Goal: Task Accomplishment & Management: Manage account settings

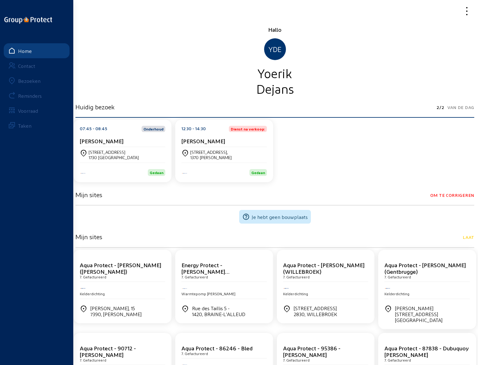
click at [27, 80] on div "Bezoeken" at bounding box center [29, 81] width 22 height 6
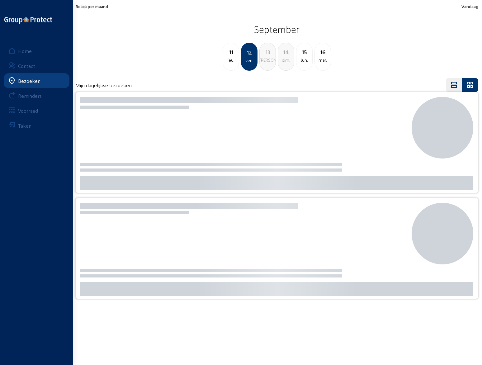
click at [232, 56] on div "jeu." at bounding box center [231, 59] width 16 height 7
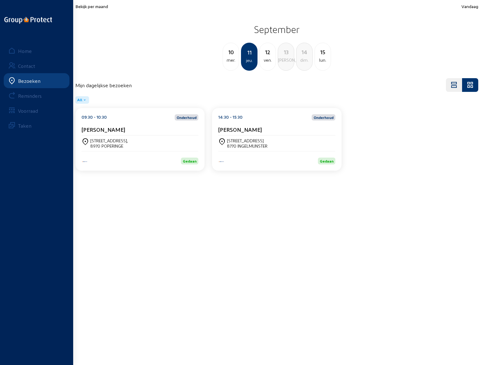
click at [128, 129] on div "[PERSON_NAME]" at bounding box center [140, 129] width 117 height 7
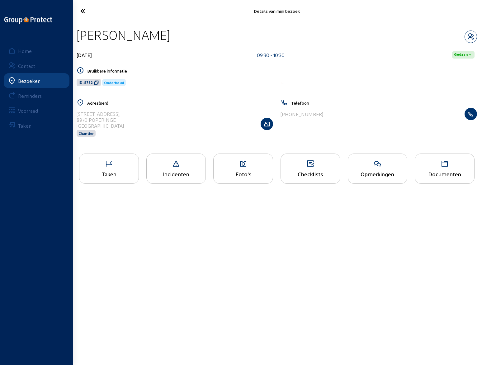
drag, startPoint x: 78, startPoint y: 35, endPoint x: 181, endPoint y: 37, distance: 103.2
click at [181, 37] on div "[PERSON_NAME]" at bounding box center [277, 35] width 401 height 16
copy div "[PERSON_NAME]"
drag, startPoint x: 77, startPoint y: 113, endPoint x: 124, endPoint y: 113, distance: 47.1
click at [124, 113] on div "[STREET_ADDRESS] Chantier" at bounding box center [175, 124] width 197 height 32
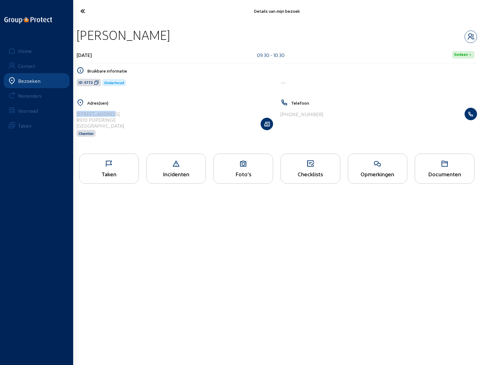
copy div "[STREET_ADDRESS],"
click at [120, 168] on icon at bounding box center [108, 163] width 59 height 7
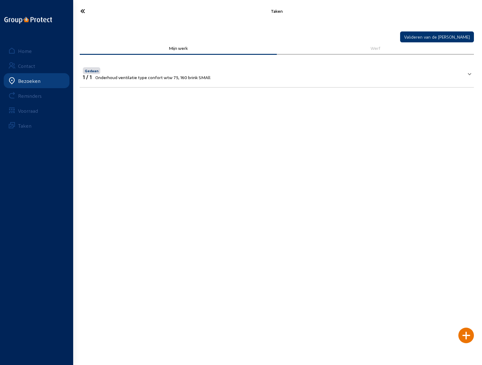
click at [84, 11] on icon at bounding box center [105, 11] width 57 height 11
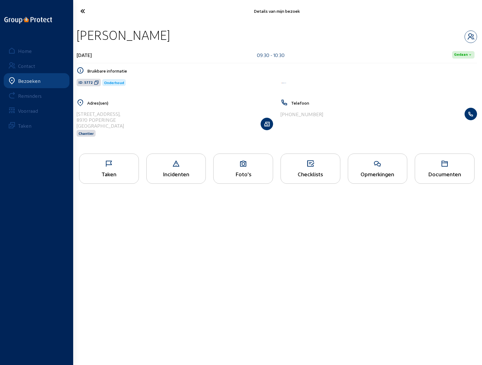
click at [382, 171] on div "Opmerkingen" at bounding box center [377, 174] width 59 height 7
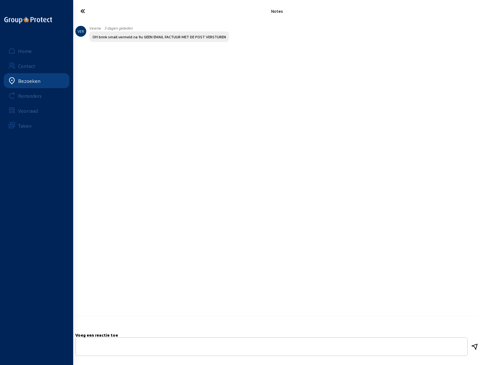
click at [83, 10] on icon at bounding box center [105, 11] width 57 height 11
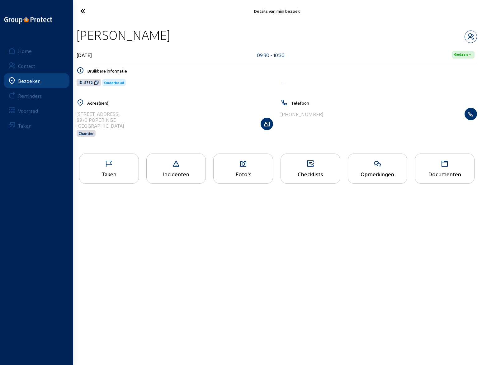
drag, startPoint x: 284, startPoint y: 113, endPoint x: 323, endPoint y: 114, distance: 38.3
click at [323, 114] on div "[PHONE_NUMBER]" at bounding box center [379, 114] width 197 height 12
copy div "32 57 33 77 99"
click at [469, 36] on icon "button" at bounding box center [471, 36] width 12 height 7
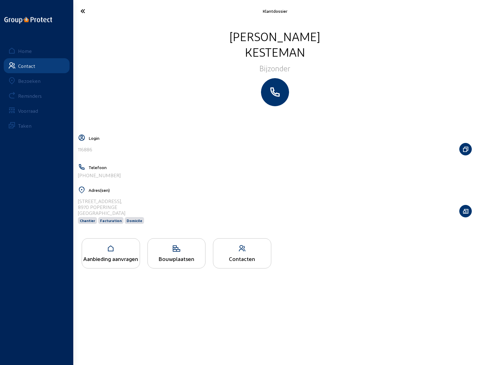
click at [82, 12] on icon at bounding box center [105, 11] width 56 height 11
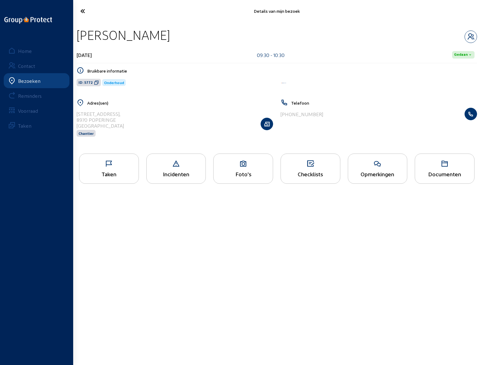
click at [82, 12] on icon at bounding box center [105, 11] width 57 height 11
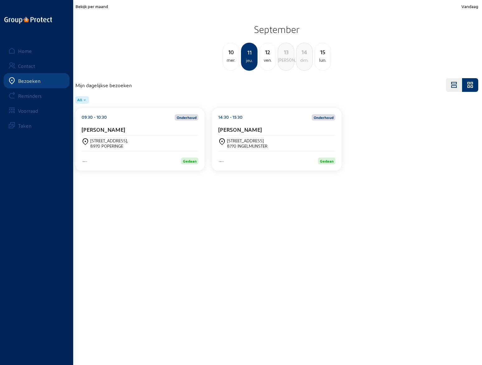
click at [245, 140] on div "[STREET_ADDRESS]" at bounding box center [247, 140] width 41 height 5
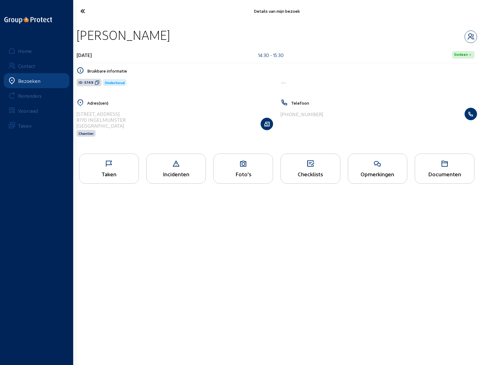
click at [123, 167] on icon at bounding box center [108, 163] width 59 height 7
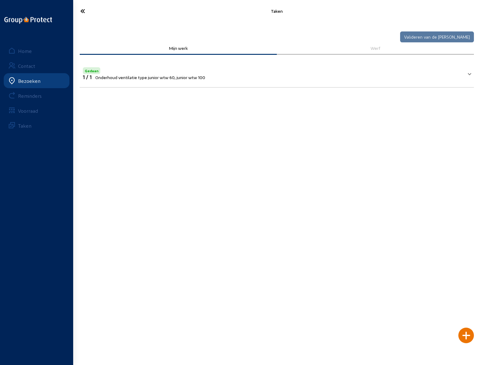
click at [82, 12] on icon at bounding box center [105, 11] width 57 height 11
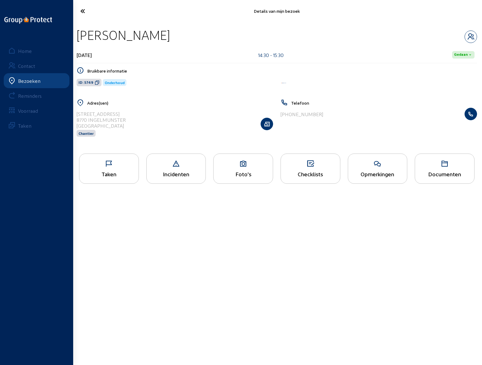
drag, startPoint x: 78, startPoint y: 34, endPoint x: 171, endPoint y: 39, distance: 93.3
click at [171, 39] on div "[PERSON_NAME]" at bounding box center [277, 35] width 401 height 16
drag, startPoint x: 77, startPoint y: 112, endPoint x: 151, endPoint y: 113, distance: 73.5
click at [151, 113] on div "Onze-Lieve-[STREET_ADDRESS] [GEOGRAPHIC_DATA] Chantier" at bounding box center [175, 124] width 197 height 32
copy div "[STREET_ADDRESS]"
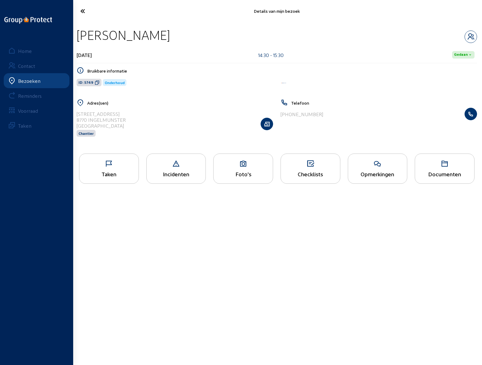
drag, startPoint x: 284, startPoint y: 113, endPoint x: 328, endPoint y: 114, distance: 43.9
click at [328, 114] on div "[PHONE_NUMBER]" at bounding box center [379, 114] width 197 height 12
copy div "32 478 90 97 31"
click at [468, 36] on icon "button" at bounding box center [471, 36] width 12 height 7
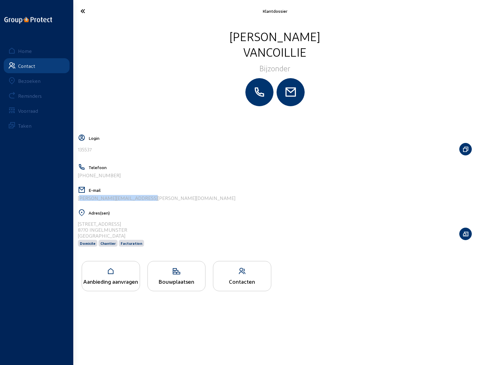
drag, startPoint x: 142, startPoint y: 201, endPoint x: 77, endPoint y: 199, distance: 64.8
click at [78, 199] on div "[PERSON_NAME][EMAIL_ADDRESS][PERSON_NAME][DOMAIN_NAME]" at bounding box center [275, 198] width 394 height 6
copy div "[PERSON_NAME][EMAIL_ADDRESS][PERSON_NAME][DOMAIN_NAME]"
click at [80, 10] on icon at bounding box center [105, 11] width 56 height 11
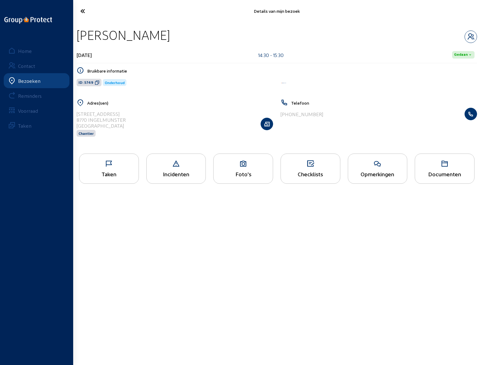
click at [376, 170] on div "Opmerkingen" at bounding box center [378, 169] width 60 height 30
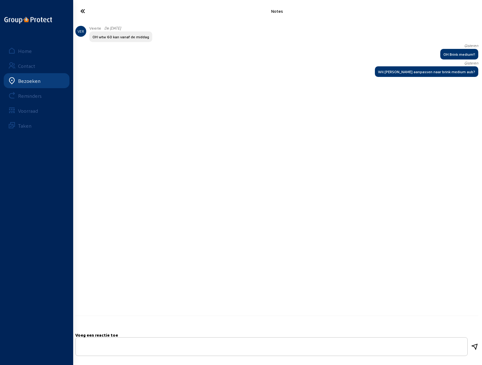
click at [83, 11] on icon at bounding box center [105, 11] width 57 height 11
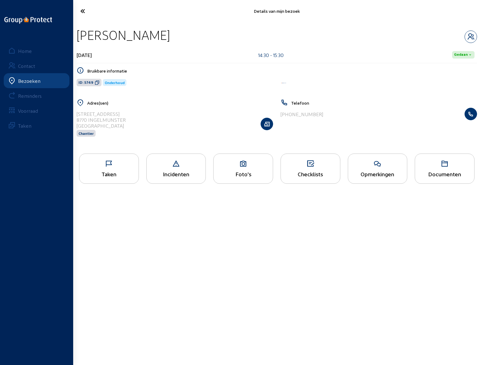
click at [84, 11] on icon at bounding box center [105, 11] width 57 height 11
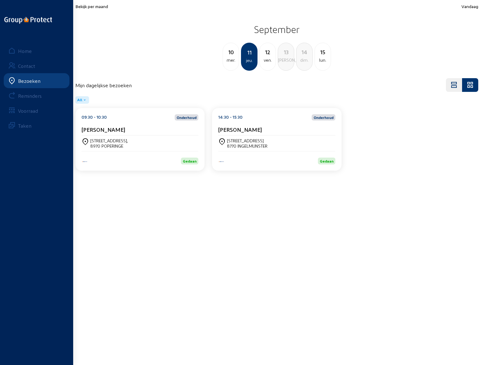
click at [267, 58] on div "ven." at bounding box center [268, 59] width 16 height 7
click at [104, 129] on cam-card-title "[PERSON_NAME]" at bounding box center [104, 129] width 44 height 7
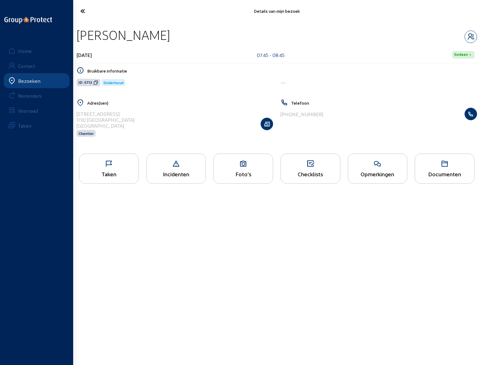
drag, startPoint x: 78, startPoint y: 36, endPoint x: 154, endPoint y: 39, distance: 76.7
click at [154, 39] on div "[PERSON_NAME]" at bounding box center [277, 35] width 401 height 16
copy div "[PERSON_NAME]"
drag, startPoint x: 77, startPoint y: 113, endPoint x: 105, endPoint y: 112, distance: 28.1
click at [105, 112] on div "[STREET_ADDRESS] [PERSON_NAME]" at bounding box center [175, 124] width 197 height 32
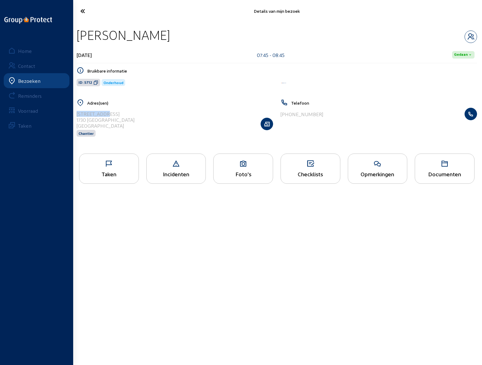
copy div "[STREET_ADDRESS]"
drag, startPoint x: 283, startPoint y: 115, endPoint x: 329, endPoint y: 114, distance: 45.5
click at [329, 114] on div "[PHONE_NUMBER]" at bounding box center [379, 114] width 197 height 12
copy div "32 498 94 00 04"
click at [471, 37] on icon "button" at bounding box center [471, 36] width 12 height 7
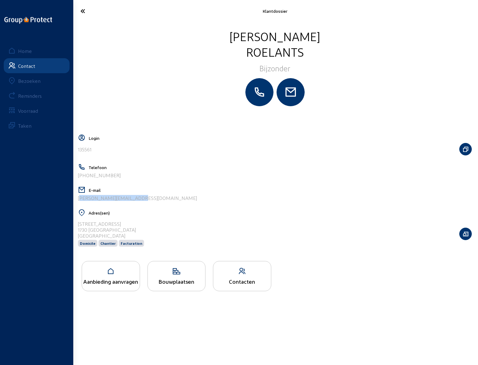
drag, startPoint x: 136, startPoint y: 199, endPoint x: 77, endPoint y: 200, distance: 58.9
click at [78, 200] on div "[PERSON_NAME][EMAIL_ADDRESS][DOMAIN_NAME]" at bounding box center [275, 198] width 394 height 6
copy div "[PERSON_NAME][EMAIL_ADDRESS][DOMAIN_NAME]"
click at [82, 11] on icon at bounding box center [105, 11] width 56 height 11
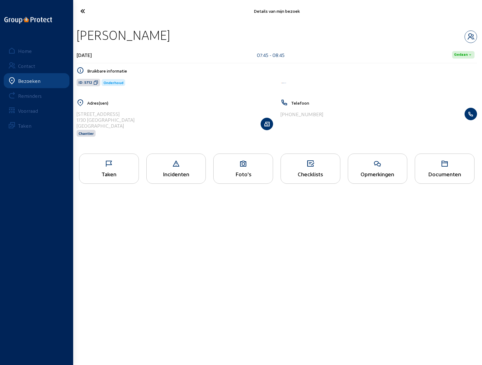
click at [365, 166] on icon at bounding box center [377, 163] width 59 height 7
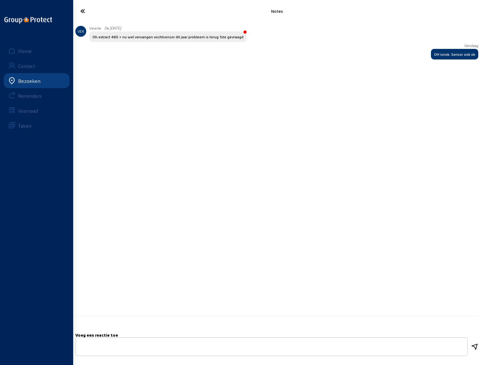
click at [82, 11] on icon at bounding box center [105, 11] width 57 height 11
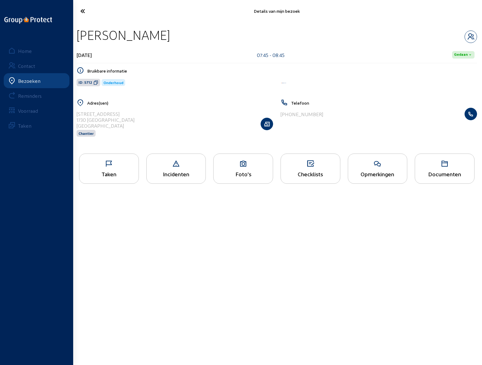
click at [376, 170] on div "Opmerkingen" at bounding box center [378, 169] width 60 height 30
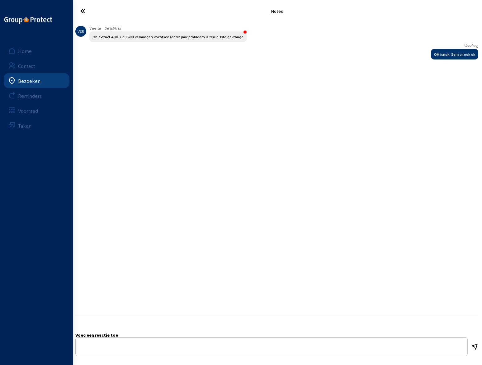
click at [101, 347] on textarea at bounding box center [272, 346] width 382 height 7
click at [457, 53] on div "OH isnok. Sensor ook ok" at bounding box center [454, 54] width 41 height 4
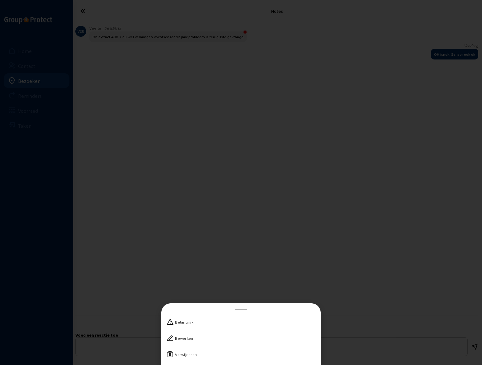
click at [186, 337] on div "Bewerken" at bounding box center [184, 338] width 18 height 6
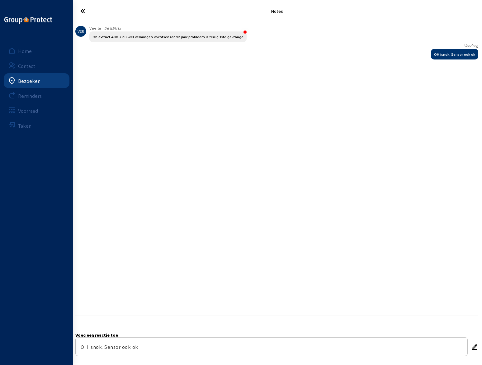
click at [93, 347] on textarea "OH isnok. Sensor ook ok" at bounding box center [272, 346] width 382 height 7
click at [138, 348] on textarea "OH is ok. Sensor ook ok" at bounding box center [272, 346] width 382 height 7
type textarea "OH is ok. Sensor ook ok. Is wel een extract 225"
click at [475, 348] on icon at bounding box center [474, 346] width 7 height 7
click at [86, 10] on icon at bounding box center [105, 11] width 57 height 11
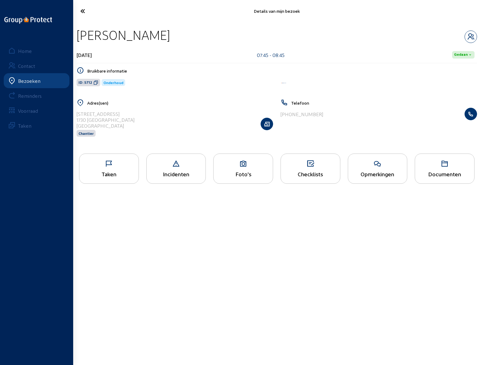
click at [107, 165] on icon at bounding box center [108, 163] width 59 height 7
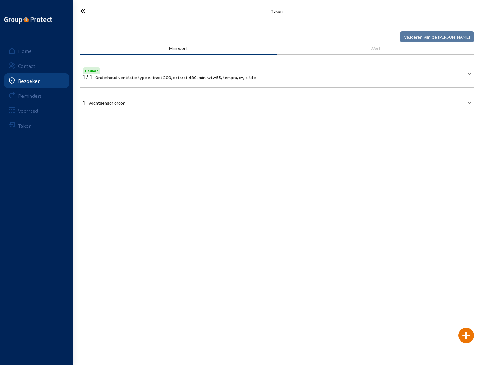
click at [136, 102] on mat-panel-title "1 Vochtsensor orcon" at bounding box center [273, 101] width 381 height 7
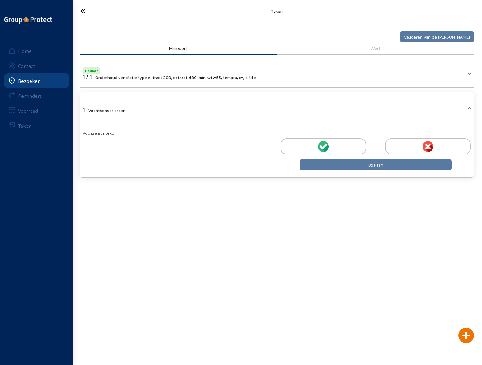
click at [428, 147] on icon at bounding box center [429, 147] width 6 height 6
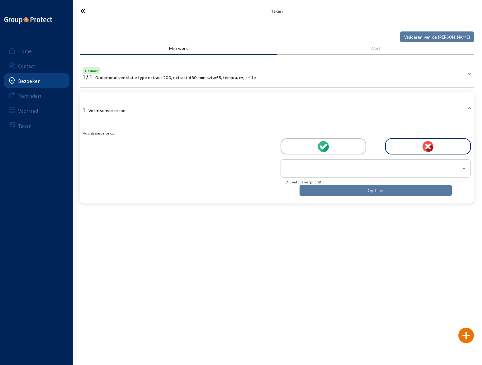
click at [358, 166] on div at bounding box center [374, 168] width 177 height 7
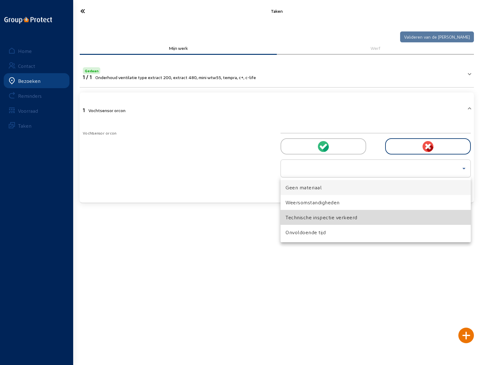
click at [324, 218] on span "Technische inspectie verkeerd" at bounding box center [322, 217] width 72 height 7
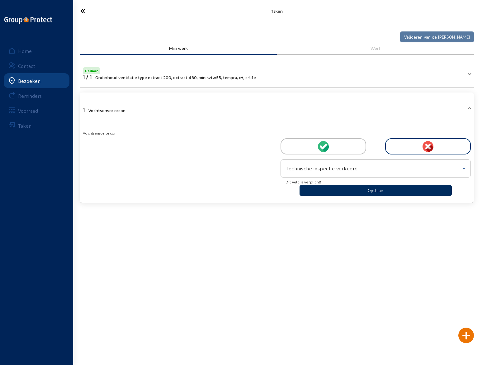
click at [379, 191] on button "Opslaan" at bounding box center [376, 190] width 152 height 11
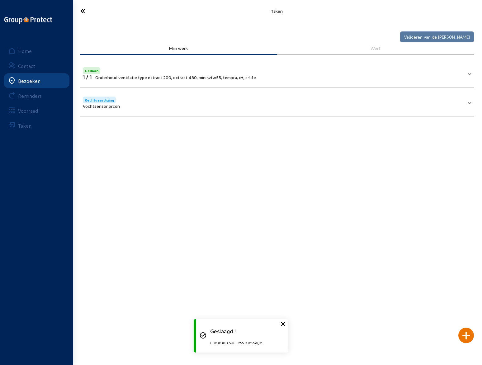
click at [443, 37] on cam-button "Valideren van de [PERSON_NAME]" at bounding box center [437, 36] width 74 height 12
click at [82, 12] on icon at bounding box center [105, 11] width 57 height 11
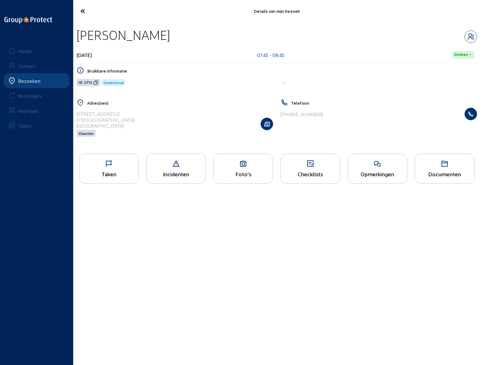
click at [84, 12] on icon at bounding box center [105, 11] width 57 height 11
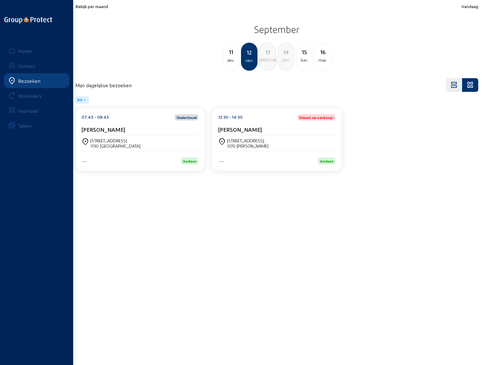
click at [258, 131] on cam-card-title "[PERSON_NAME]" at bounding box center [240, 129] width 44 height 7
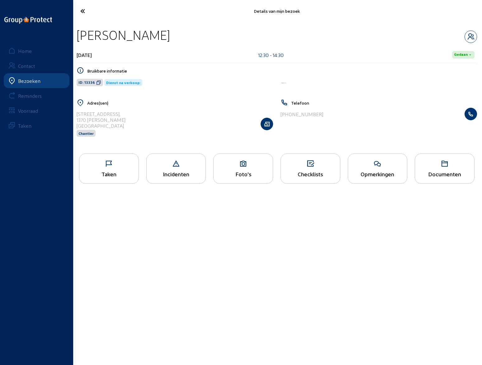
click at [117, 170] on div "Taken" at bounding box center [109, 169] width 60 height 30
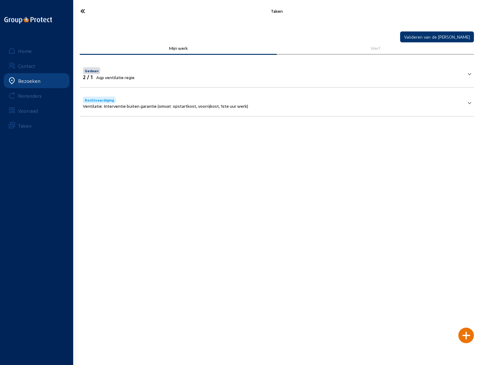
click at [82, 10] on icon at bounding box center [105, 11] width 57 height 11
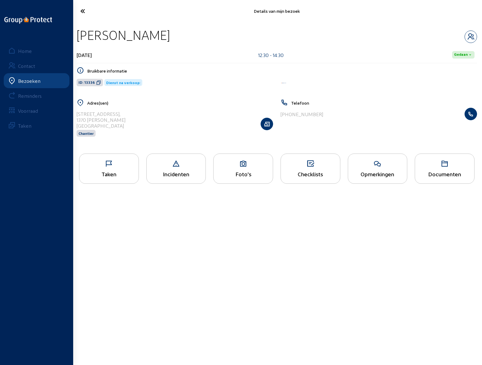
drag, startPoint x: 79, startPoint y: 33, endPoint x: 186, endPoint y: 33, distance: 107.2
click at [186, 33] on div "[PERSON_NAME]" at bounding box center [277, 35] width 401 height 16
drag, startPoint x: 77, startPoint y: 114, endPoint x: 141, endPoint y: 112, distance: 63.9
click at [141, 112] on div "[STREET_ADDRESS] Chantier" at bounding box center [175, 124] width 197 height 32
drag, startPoint x: 283, startPoint y: 115, endPoint x: 328, endPoint y: 115, distance: 44.2
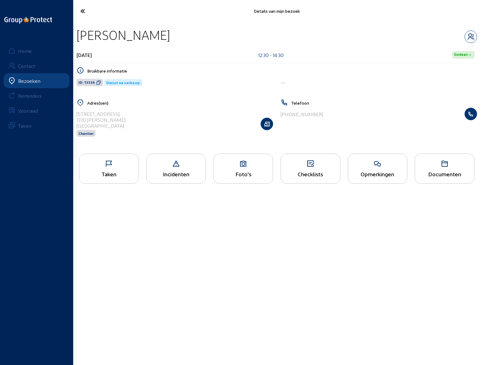
click at [328, 115] on div "[PHONE_NUMBER]" at bounding box center [379, 114] width 197 height 12
click at [469, 36] on icon "button" at bounding box center [471, 36] width 12 height 7
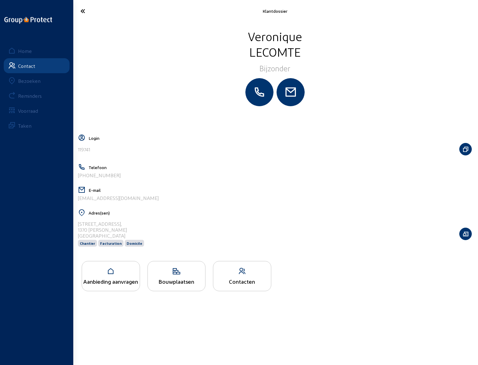
drag, startPoint x: 140, startPoint y: 198, endPoint x: 77, endPoint y: 199, distance: 62.9
click at [78, 199] on div "[EMAIL_ADDRESS][DOMAIN_NAME]" at bounding box center [275, 198] width 394 height 6
click at [82, 12] on icon at bounding box center [105, 11] width 56 height 11
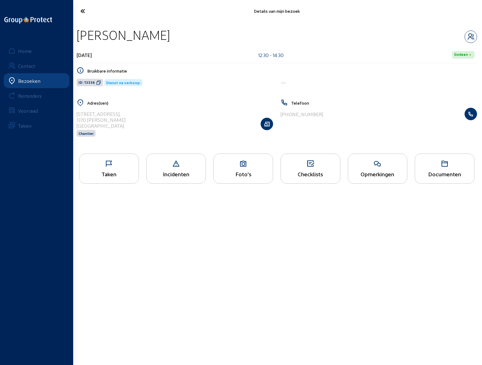
click at [371, 161] on icon at bounding box center [377, 163] width 59 height 7
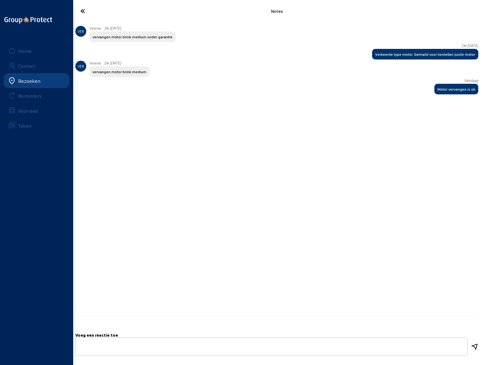
click at [85, 11] on icon at bounding box center [105, 11] width 57 height 11
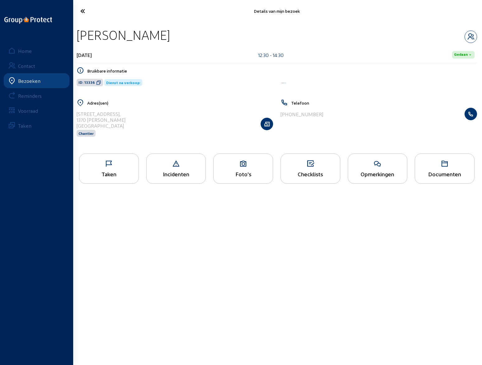
click at [123, 170] on div "Taken" at bounding box center [109, 169] width 60 height 30
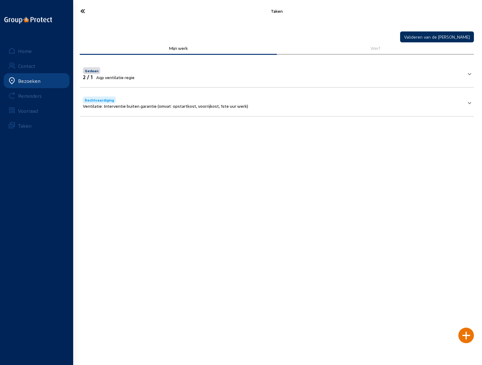
click at [444, 39] on button "Valideren van de [PERSON_NAME]" at bounding box center [437, 36] width 74 height 11
click at [81, 11] on icon at bounding box center [105, 11] width 57 height 11
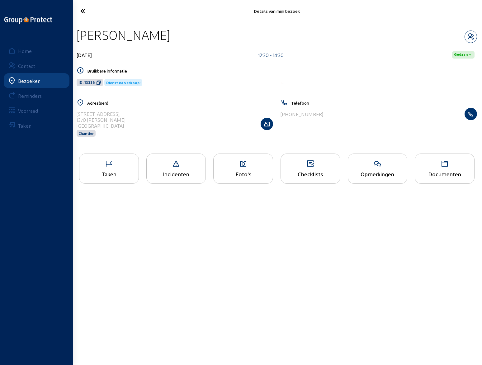
click at [384, 174] on div "Opmerkingen" at bounding box center [377, 174] width 59 height 7
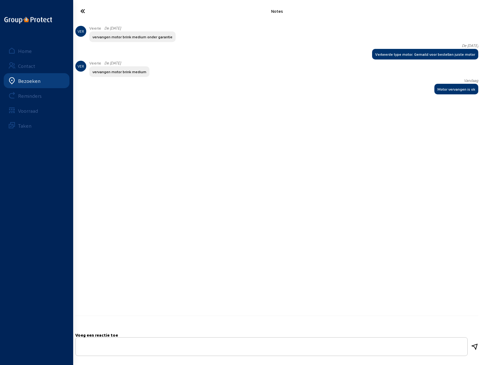
click at [83, 12] on icon at bounding box center [105, 11] width 57 height 11
